Goal: Register for event/course

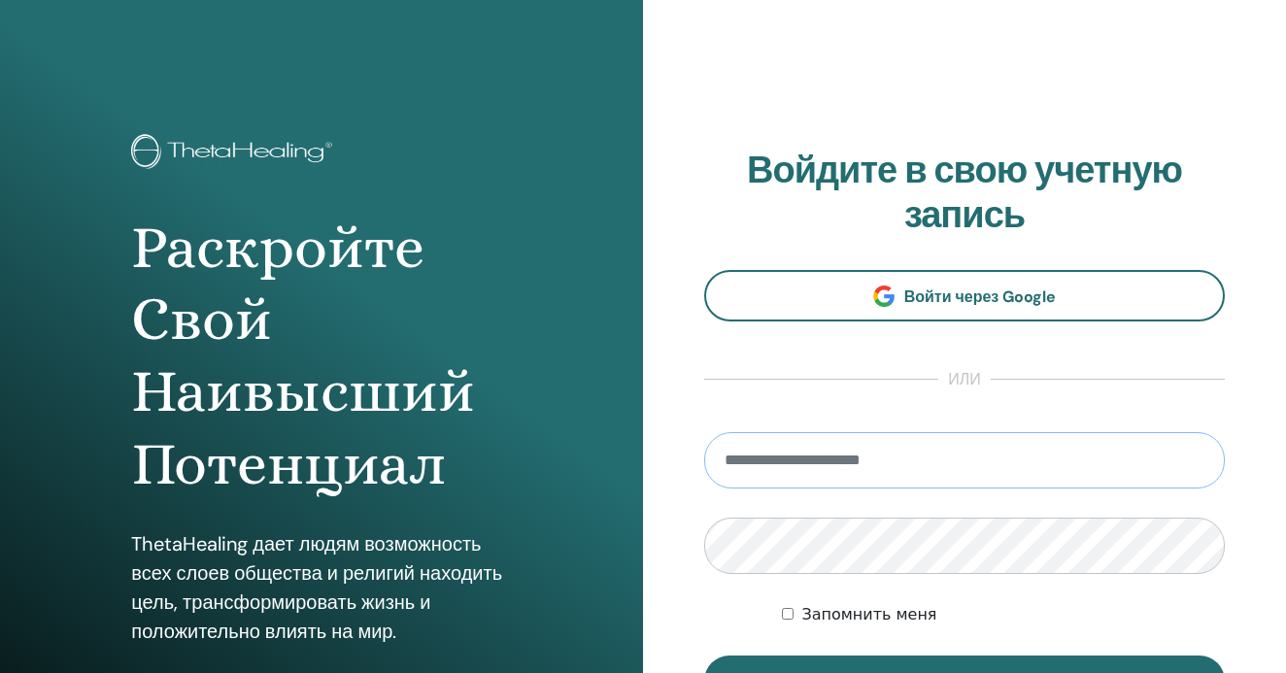
type input "**********"
click at [965, 672] on button "вход" at bounding box center [964, 681] width 521 height 51
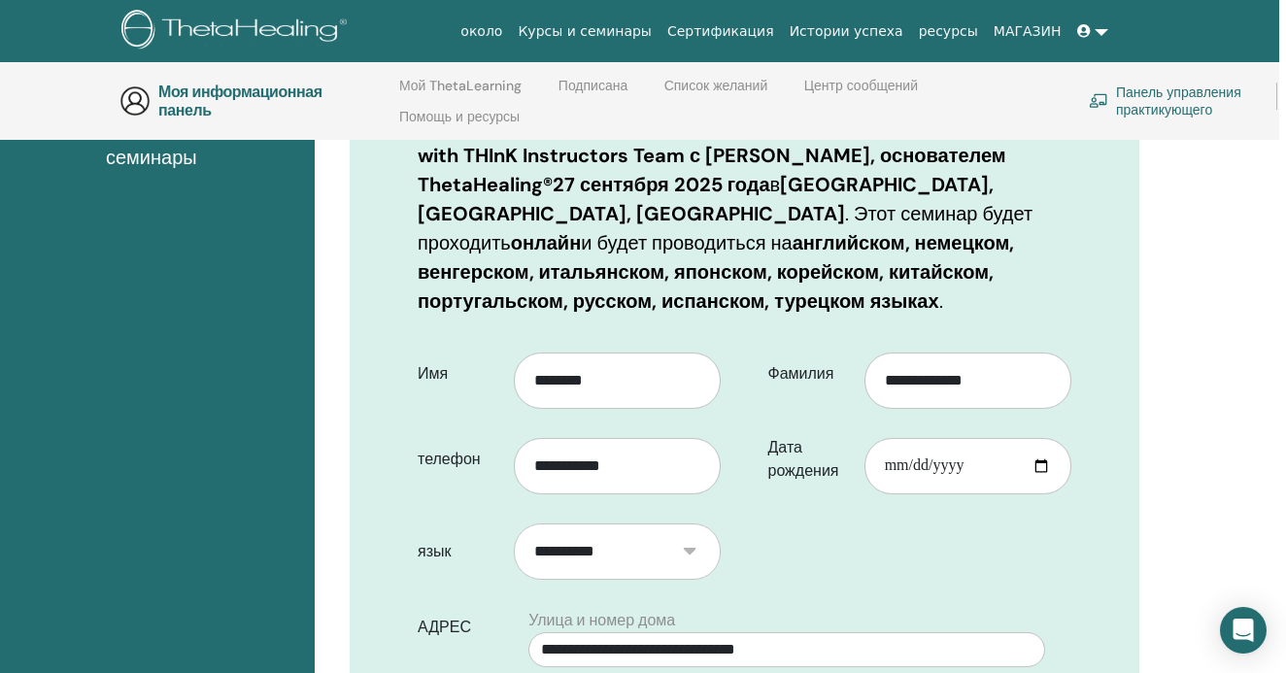
scroll to position [343, 7]
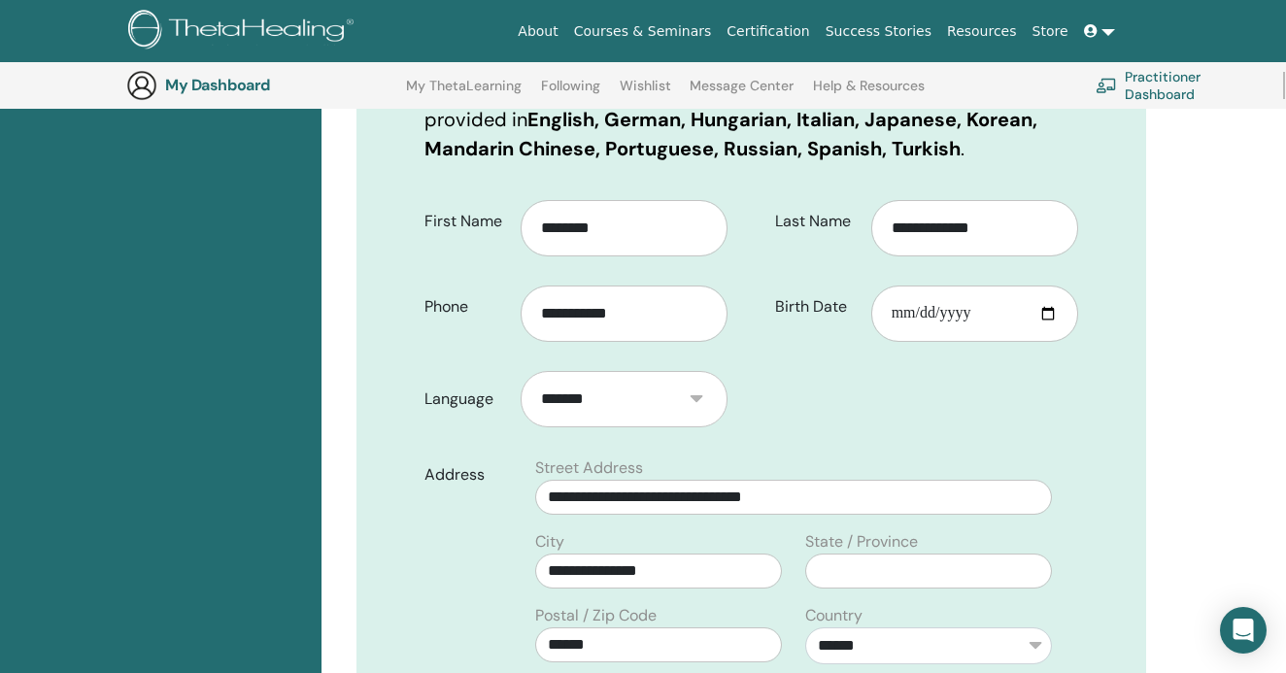
scroll to position [444, 0]
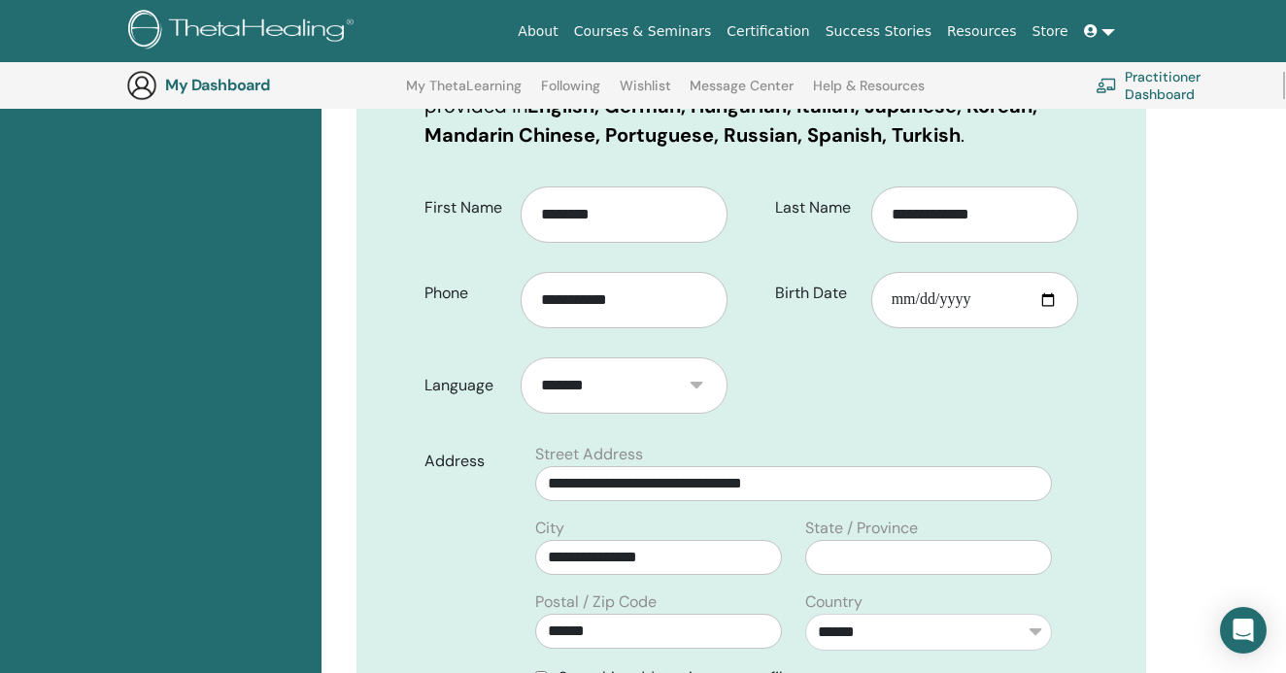
select select "***"
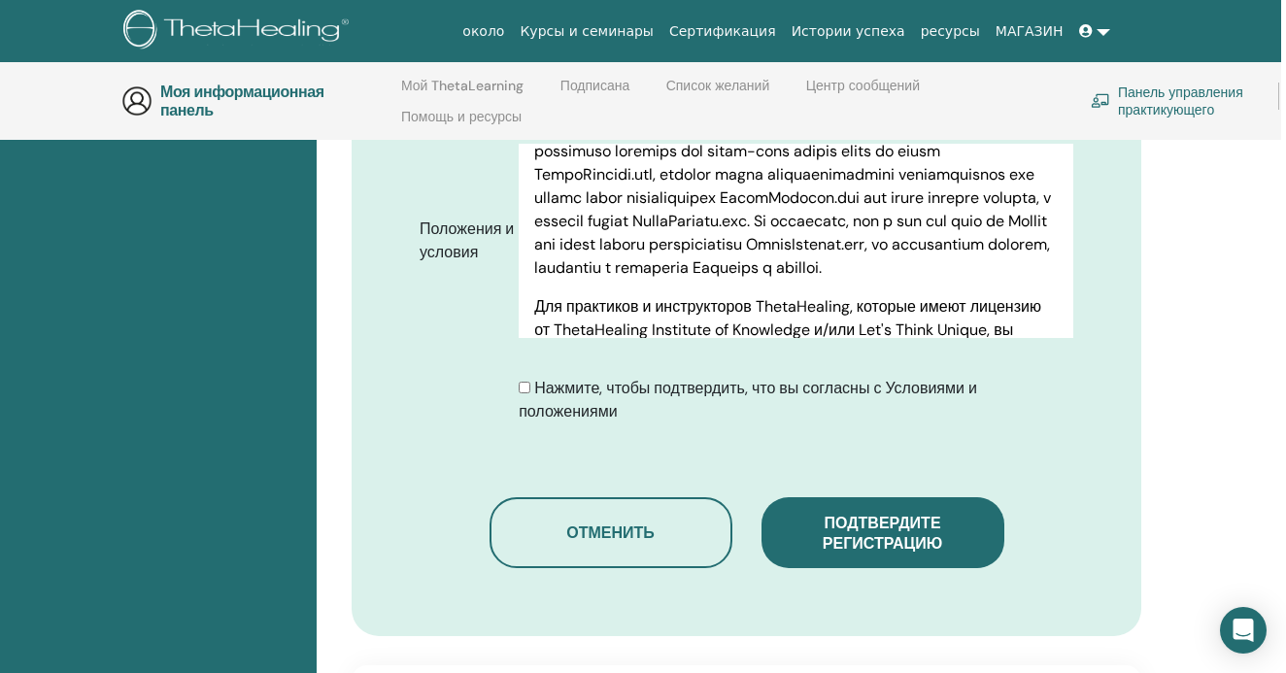
scroll to position [1104, 3]
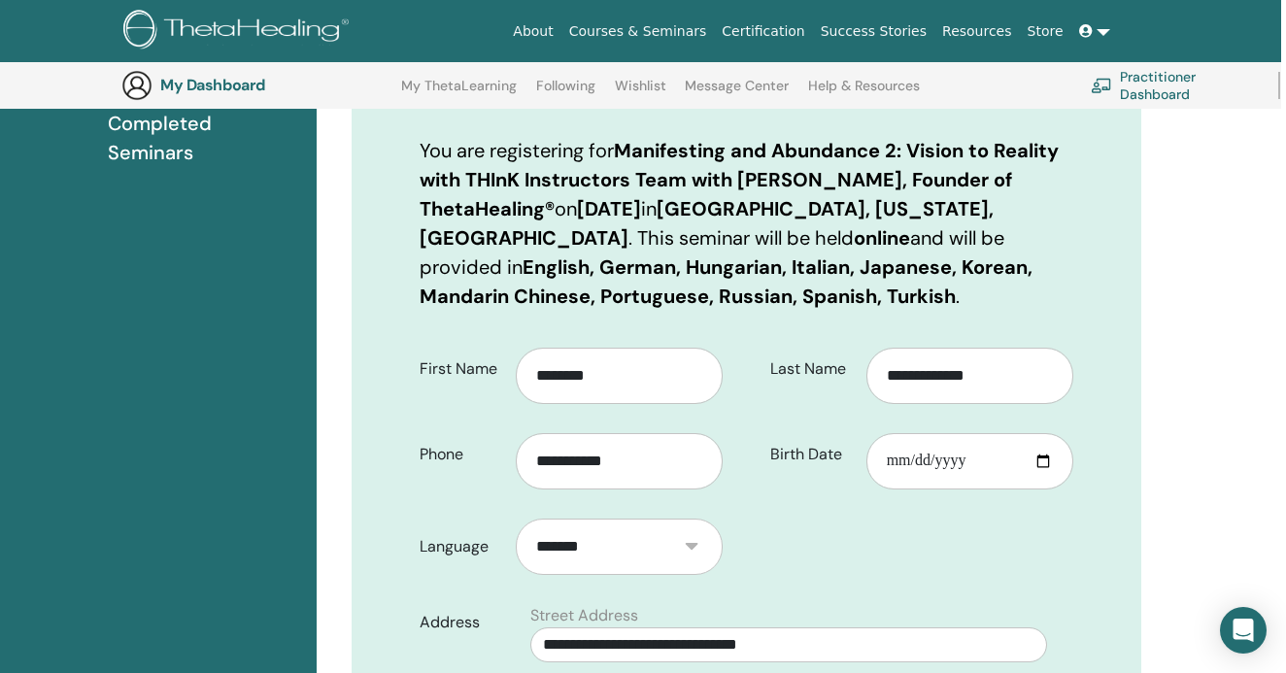
scroll to position [277, 12]
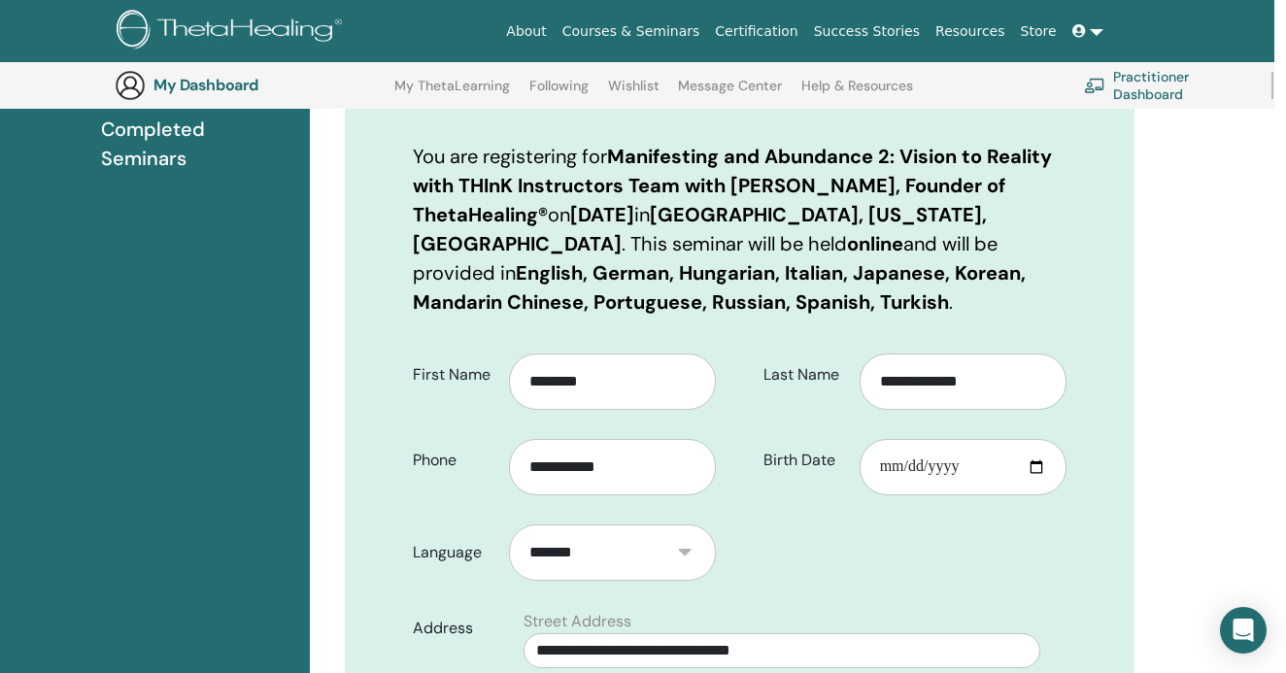
select select "***"
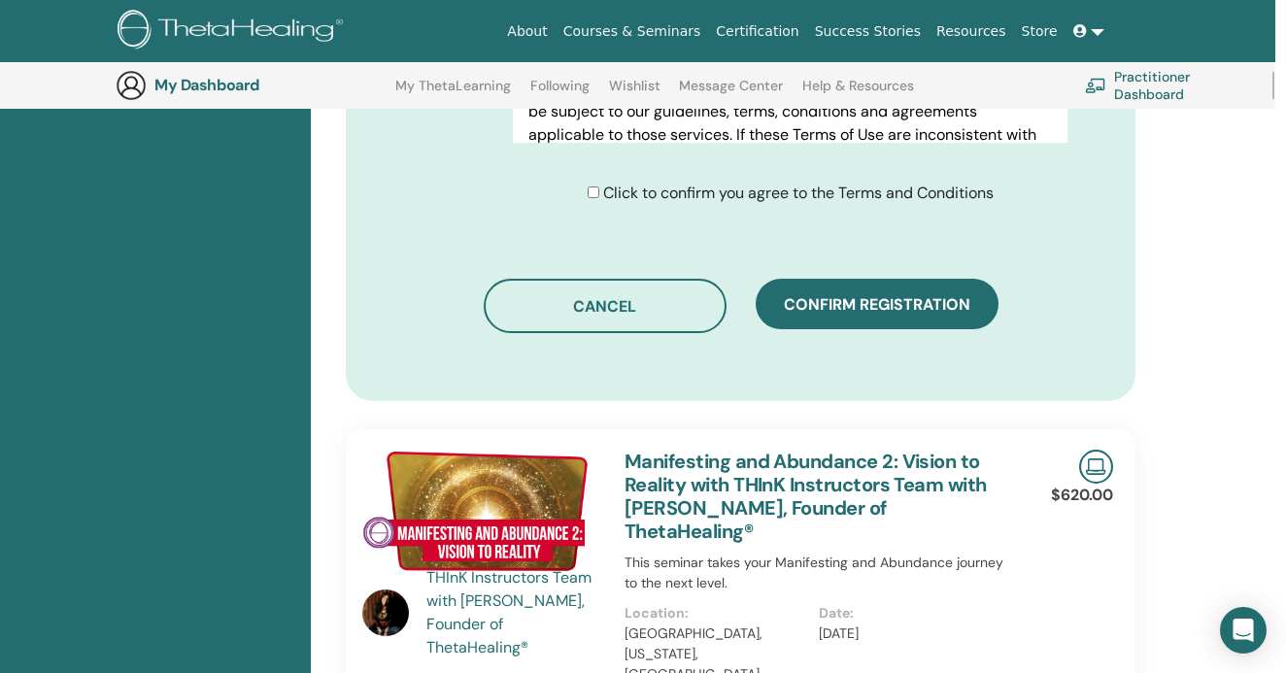
scroll to position [1234, 11]
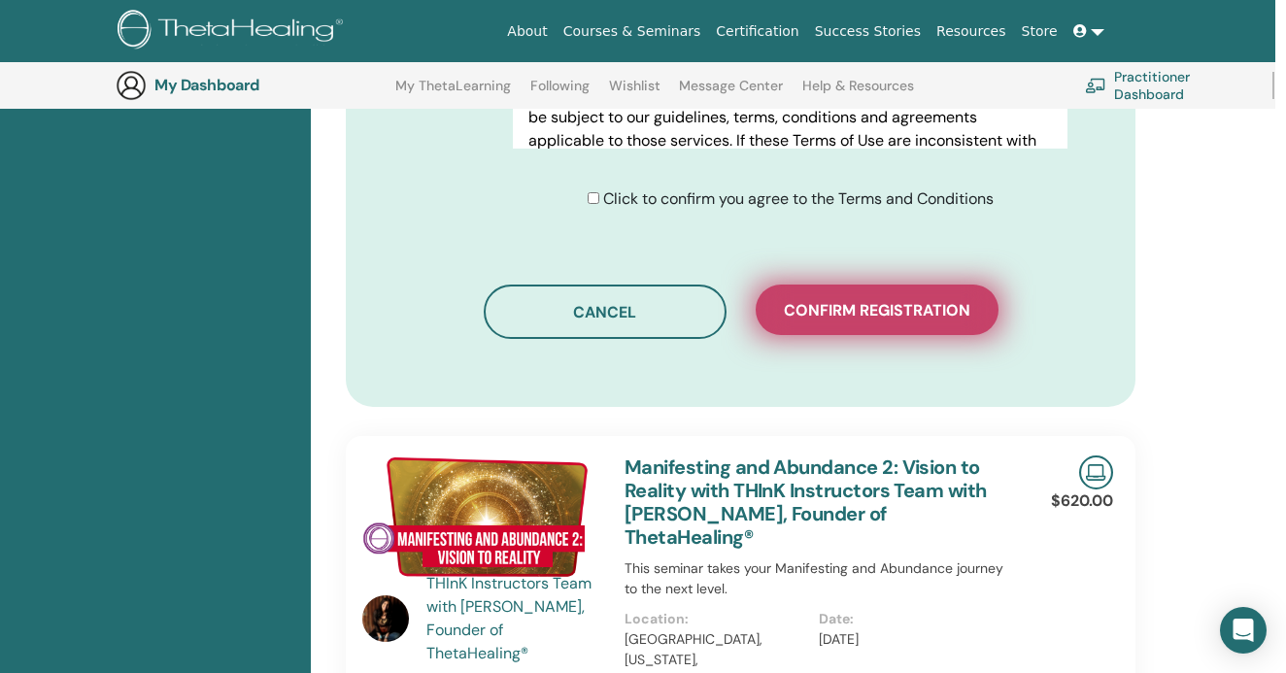
click at [900, 334] on button "Confirm registration" at bounding box center [877, 310] width 243 height 51
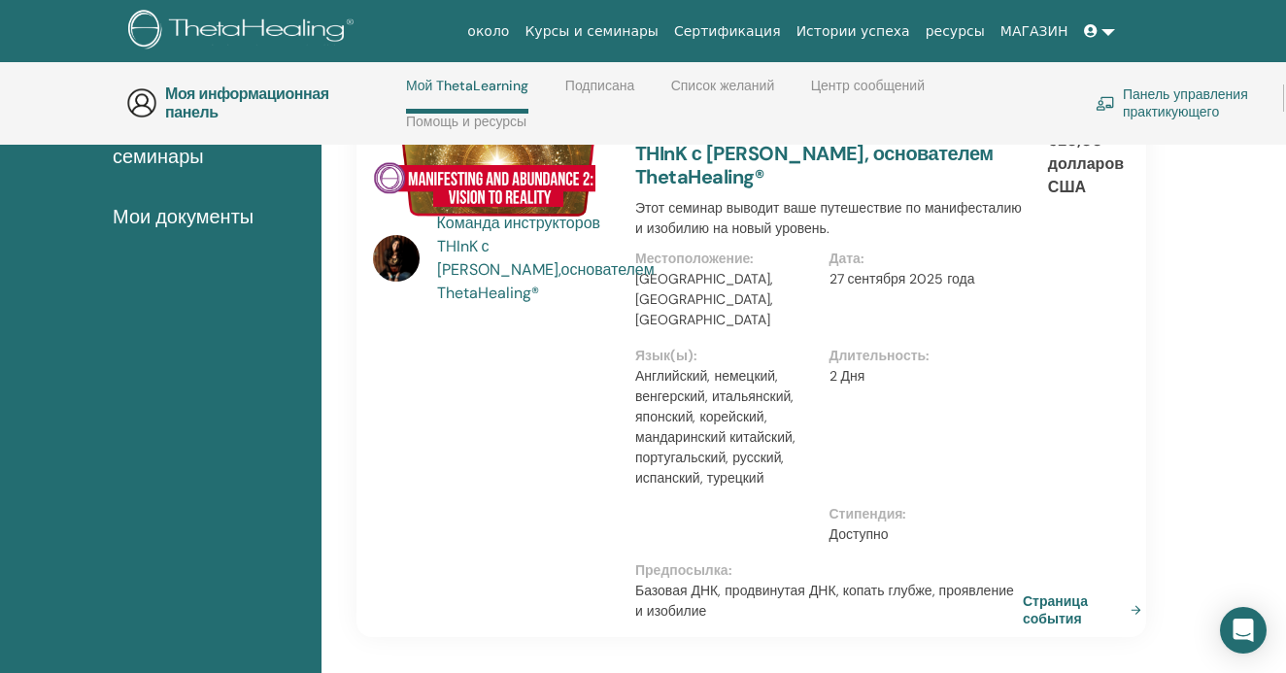
scroll to position [388, 0]
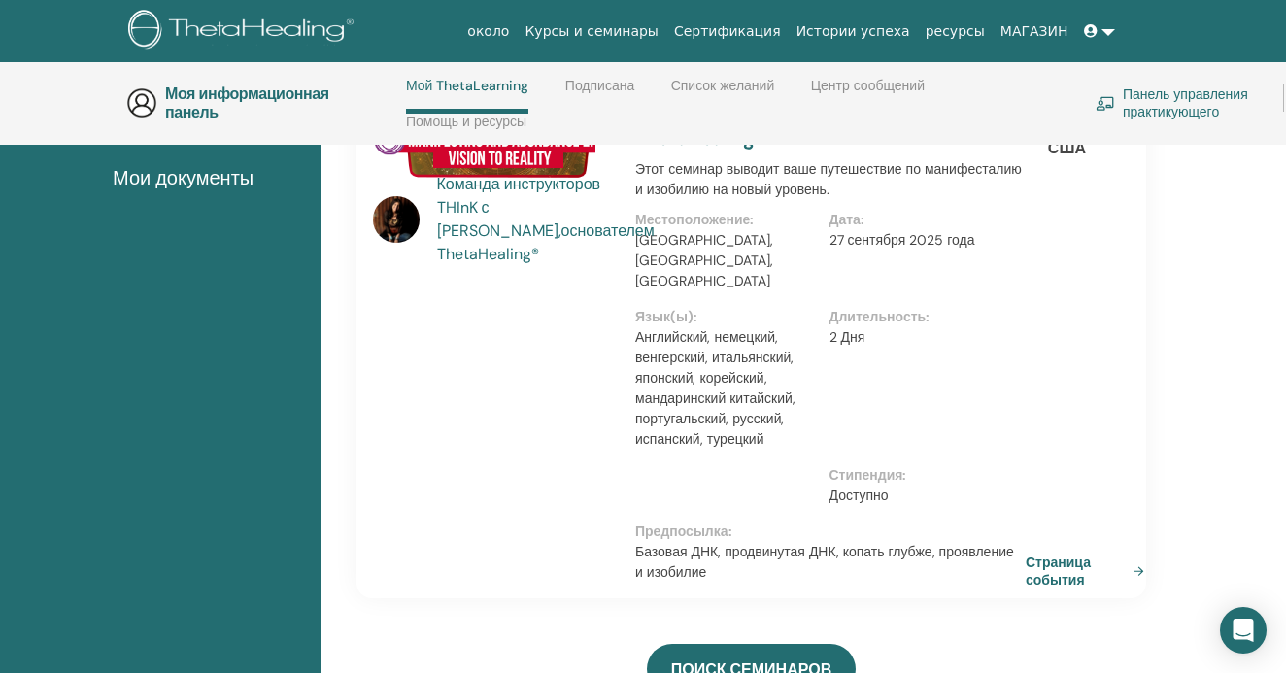
click at [1077, 554] on link "Страница события" at bounding box center [1089, 571] width 126 height 35
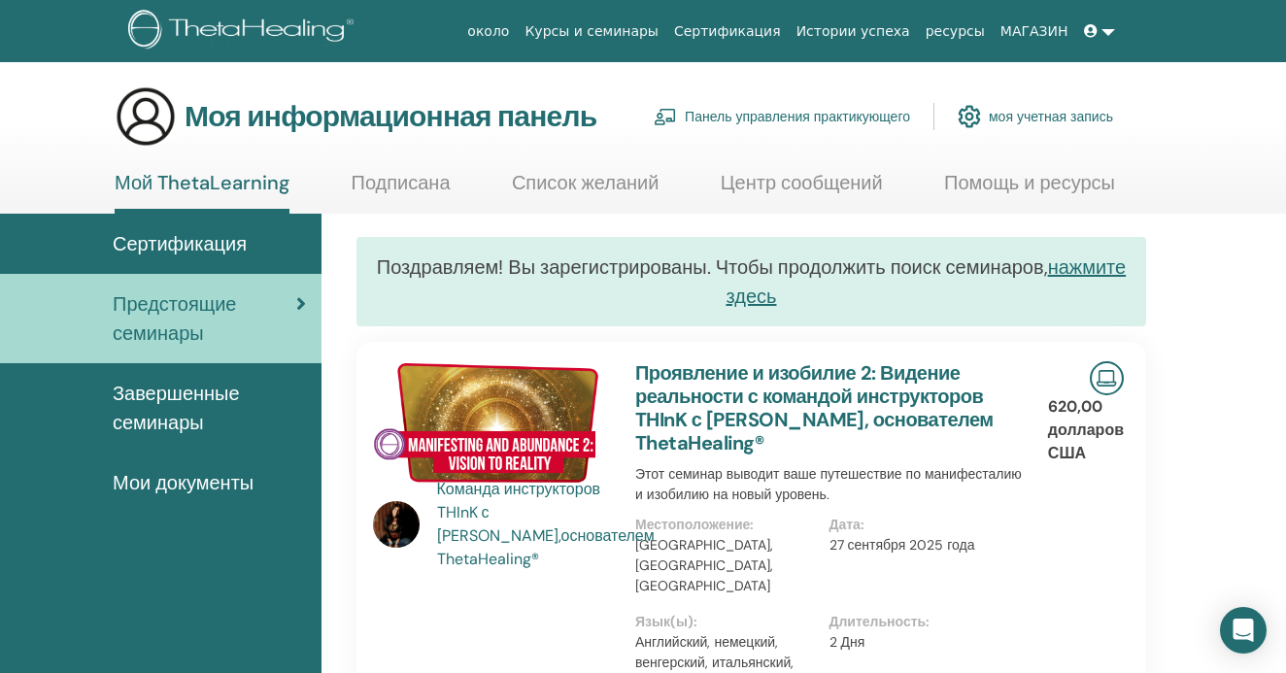
scroll to position [0, 0]
click at [143, 498] on link "Мои документы" at bounding box center [161, 483] width 322 height 60
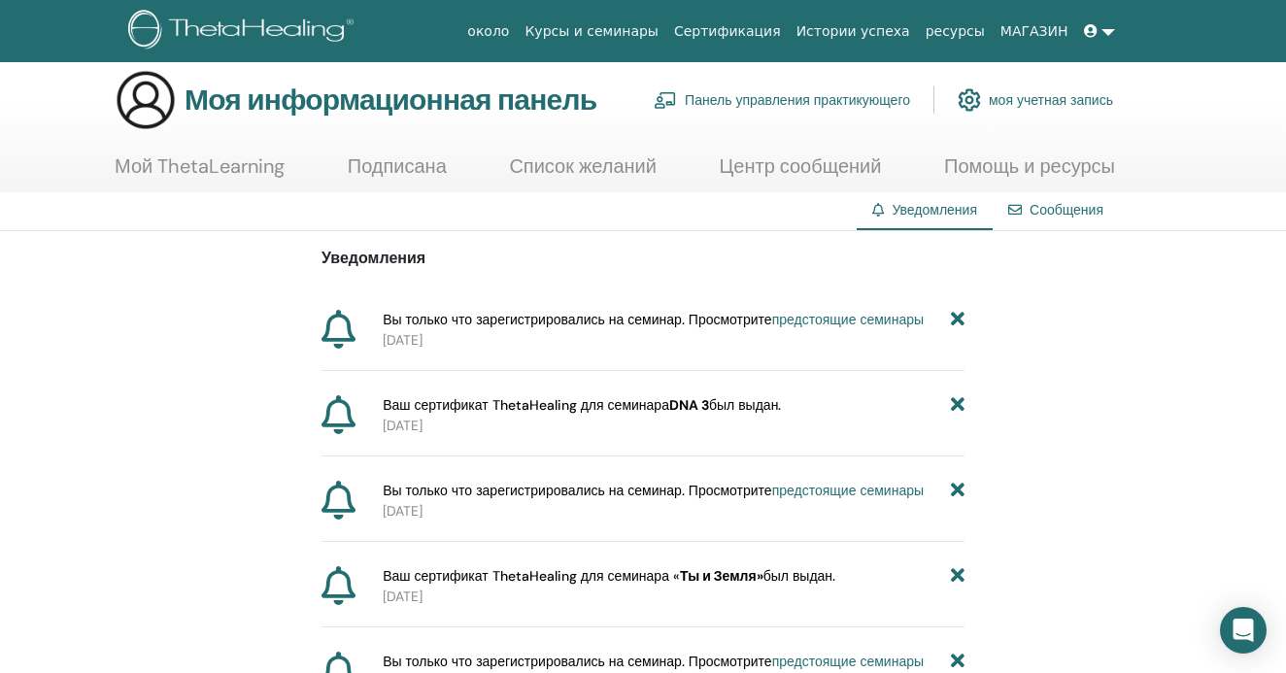
scroll to position [7, 0]
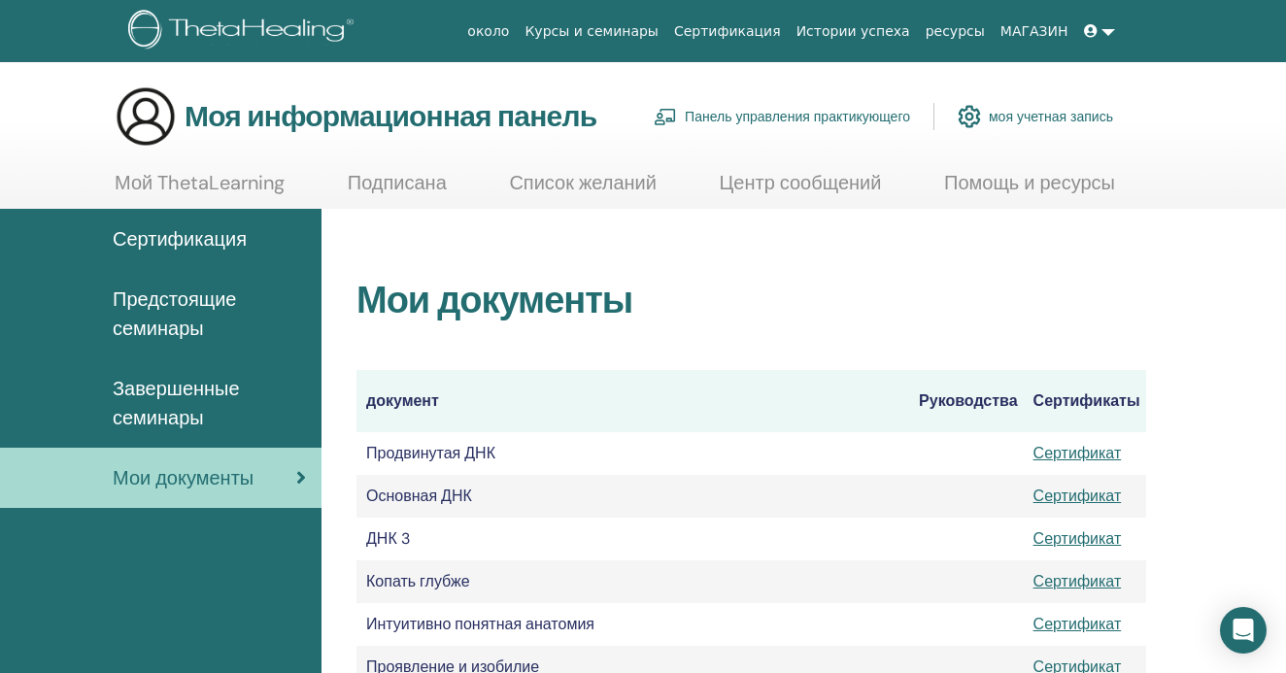
click at [1064, 537] on link "Сертификат" at bounding box center [1078, 538] width 88 height 20
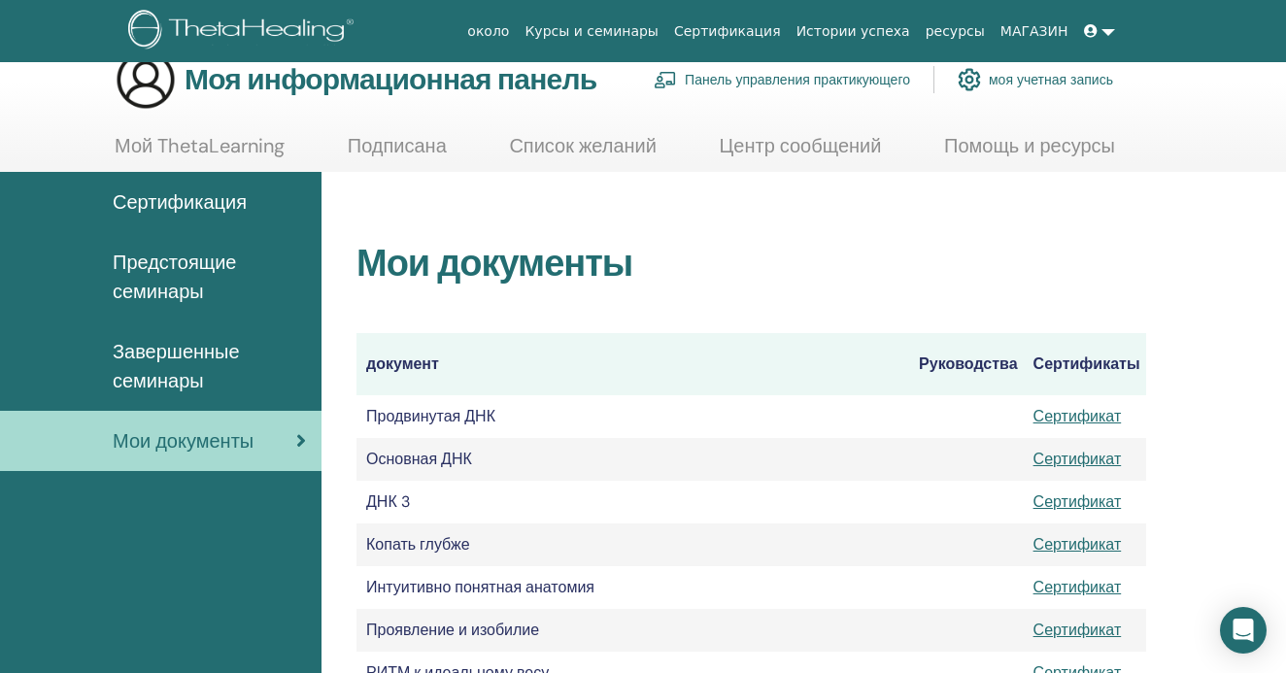
scroll to position [22, 0]
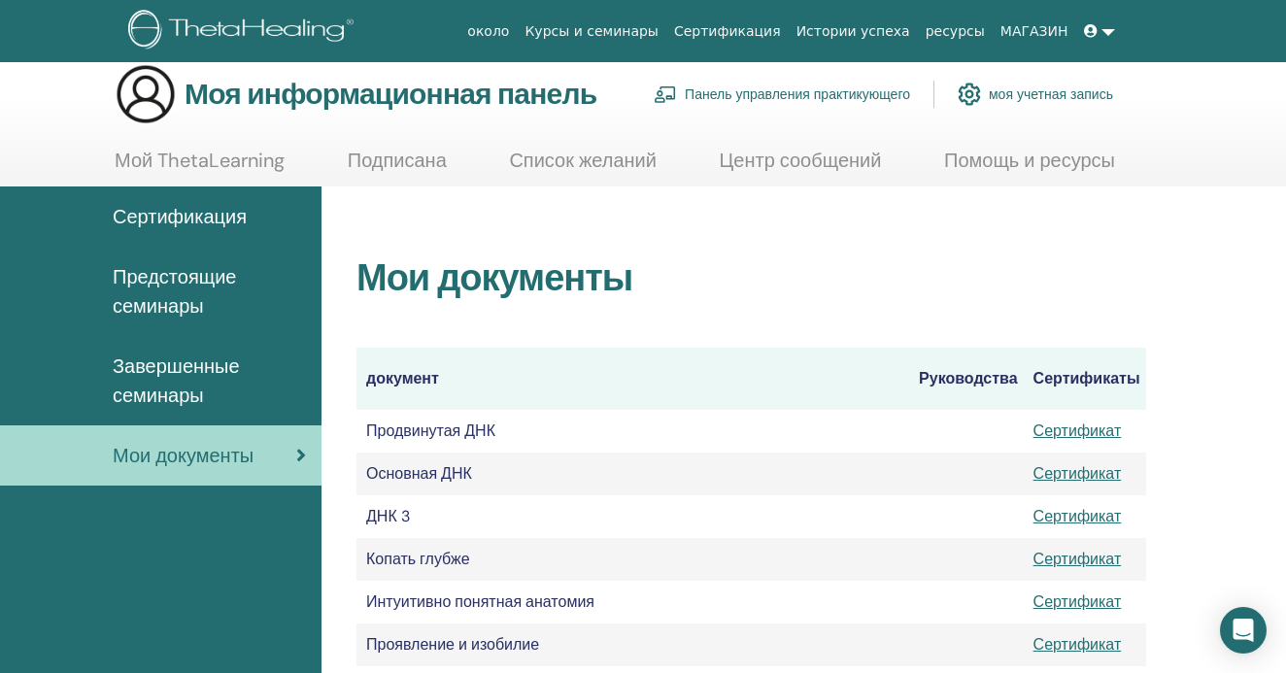
click at [228, 219] on span "Сертификация" at bounding box center [180, 216] width 134 height 29
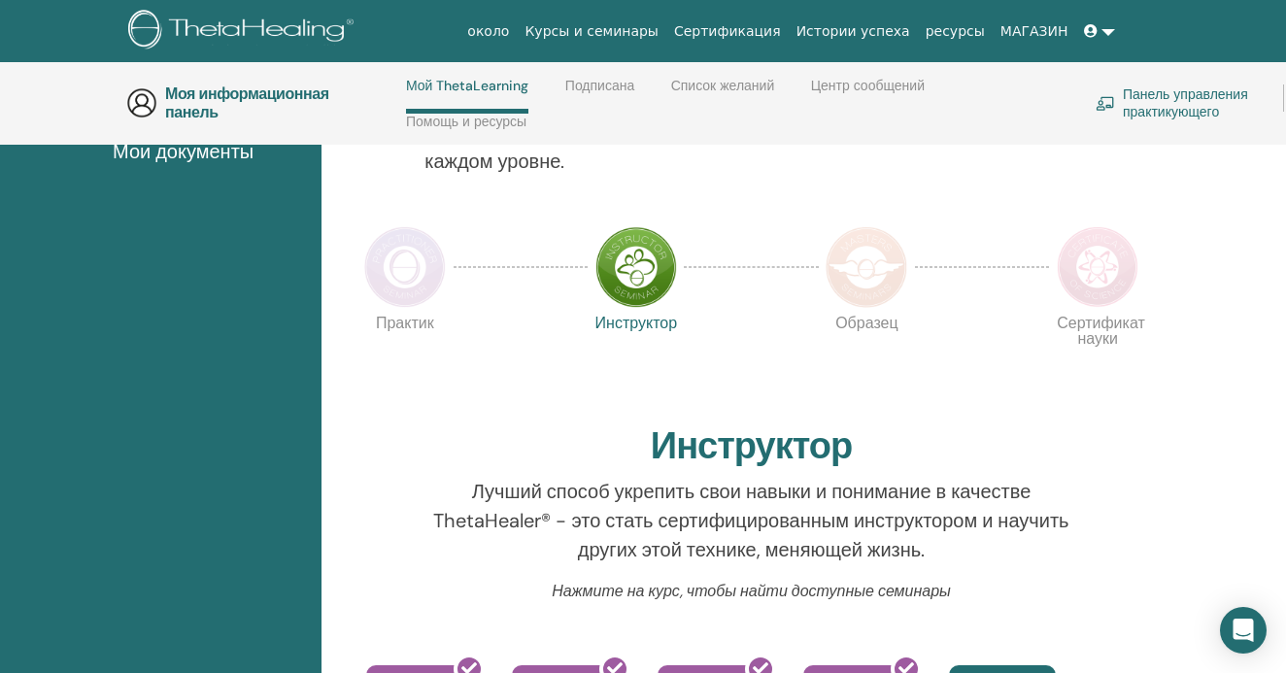
scroll to position [431, 0]
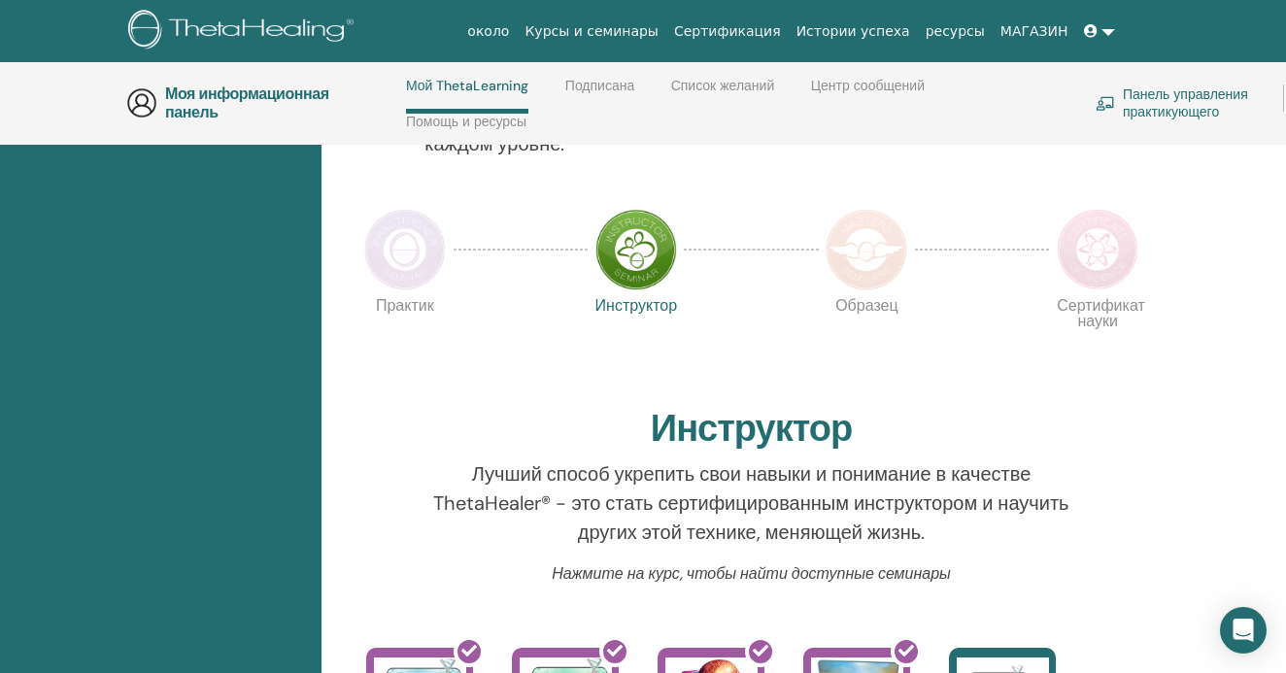
click at [853, 265] on img at bounding box center [867, 250] width 82 height 82
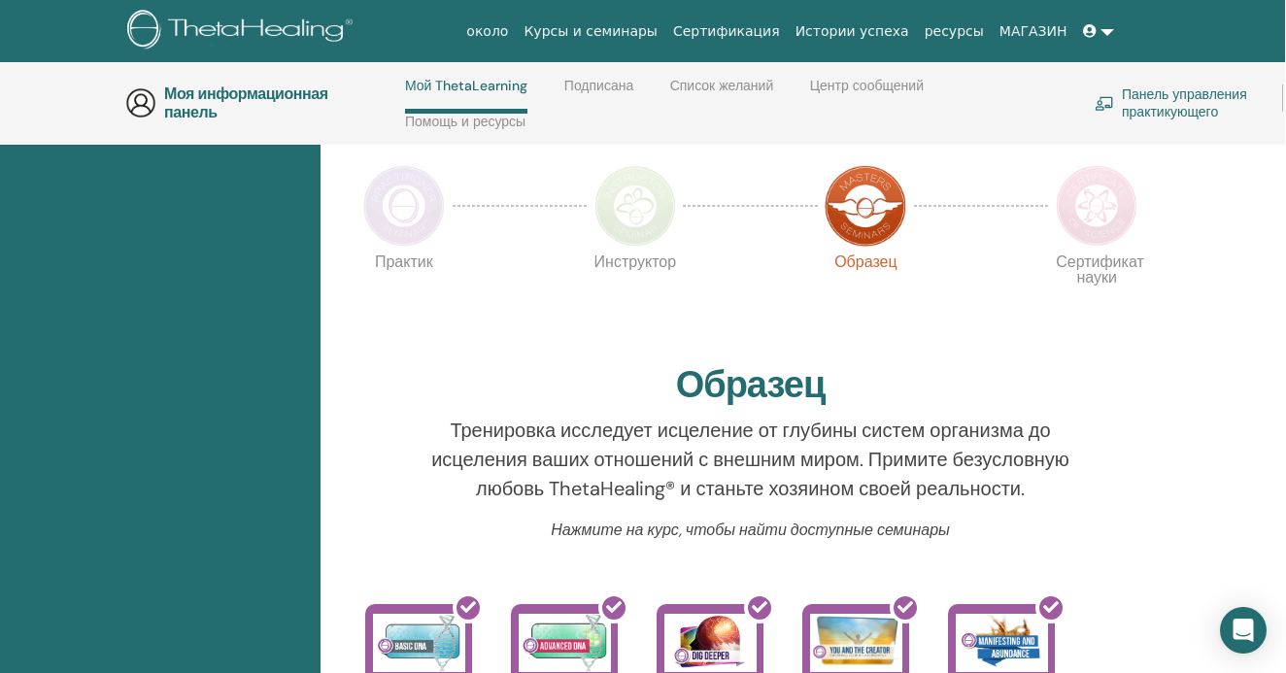
scroll to position [474, 2]
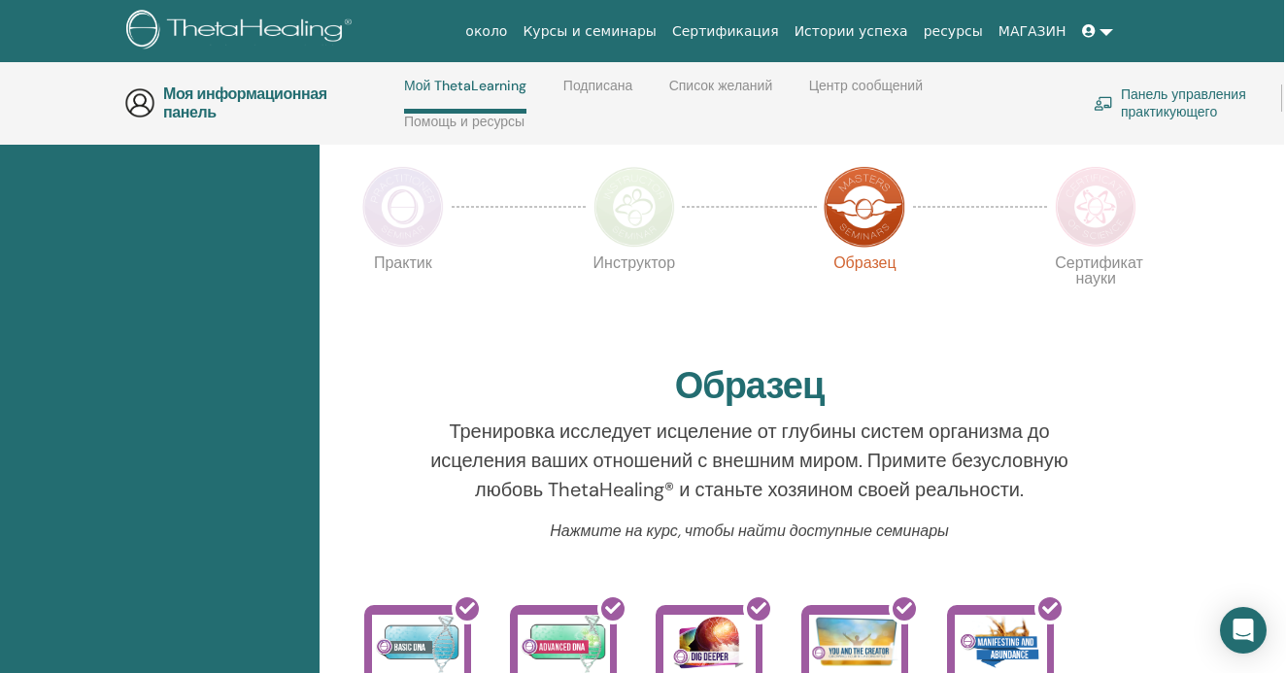
click at [399, 211] on img at bounding box center [403, 207] width 82 height 82
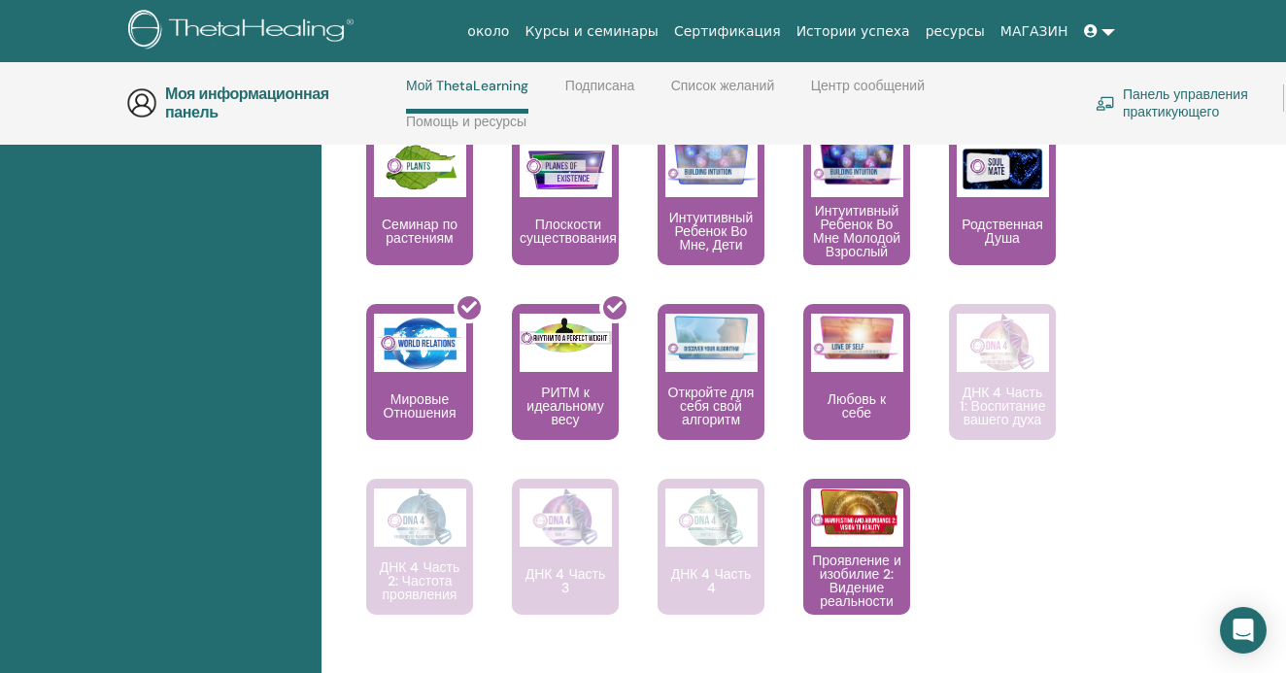
scroll to position [1610, 0]
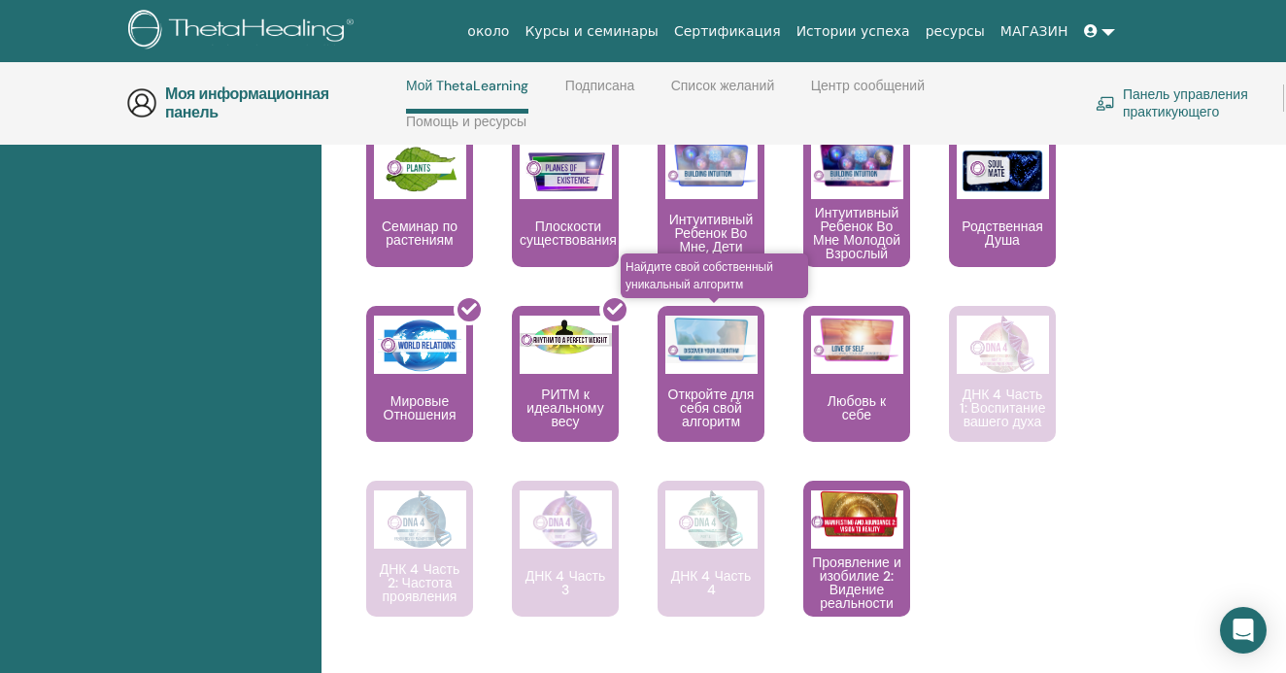
click at [732, 388] on p "Откройте для себя свой алгоритм" at bounding box center [711, 408] width 107 height 41
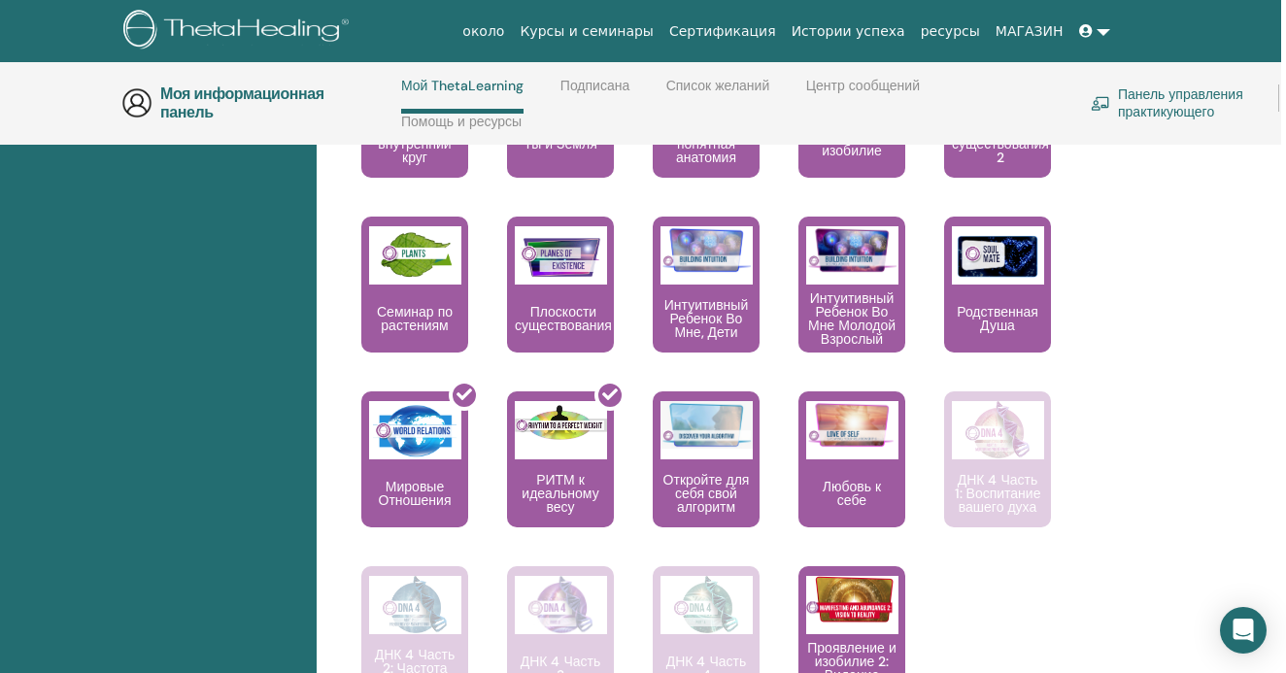
scroll to position [1526, 7]
